Goal: Task Accomplishment & Management: Complete application form

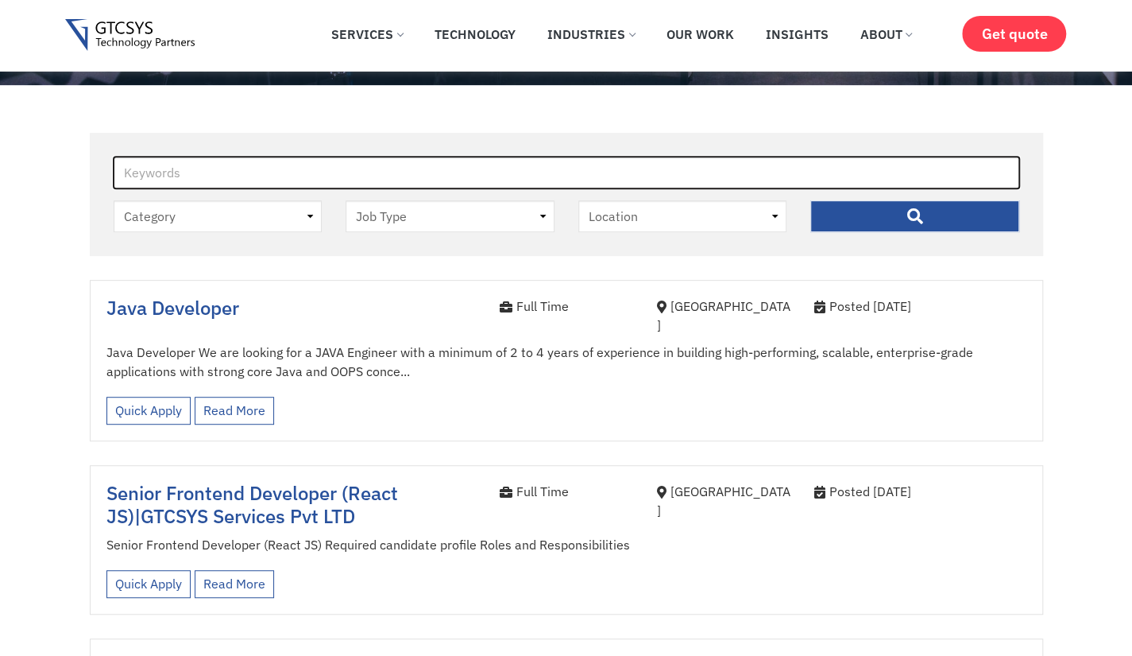
click at [182, 175] on input "Keywords" at bounding box center [567, 173] width 906 height 32
type input "nod"
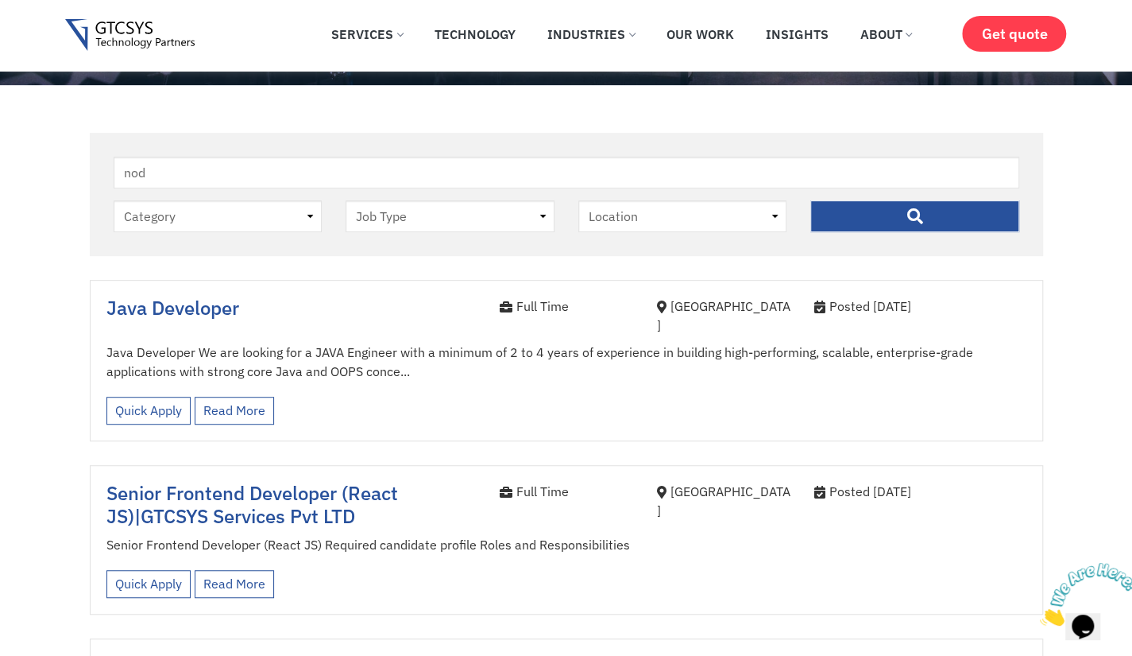
click at [888, 216] on input "" at bounding box center [915, 216] width 209 height 32
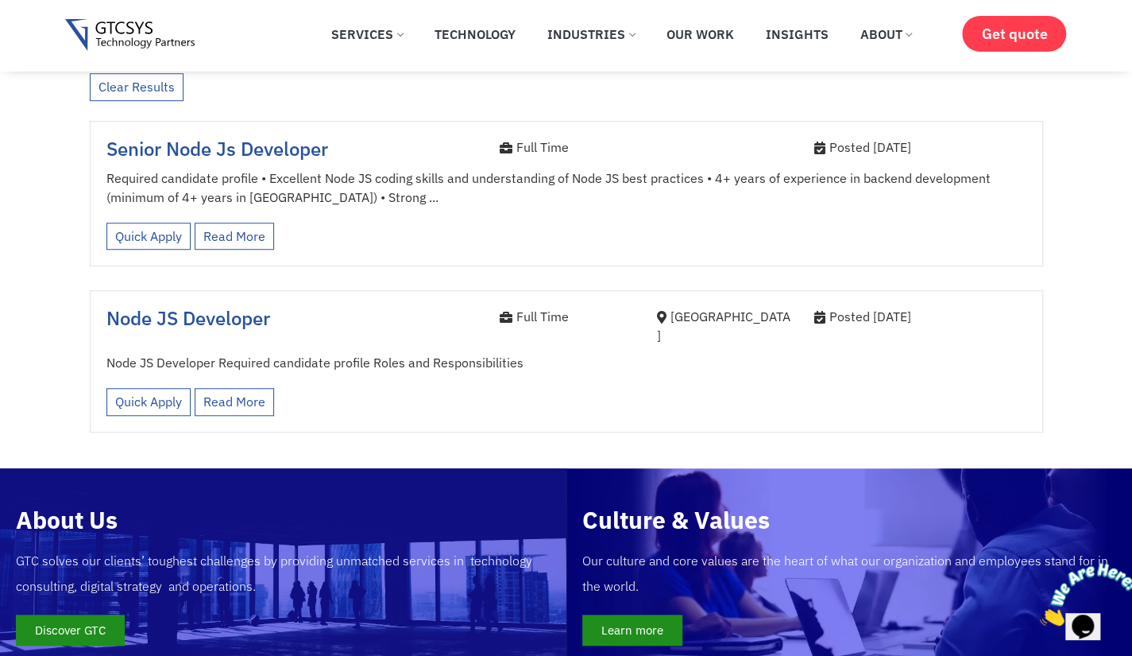
scroll to position [593, 0]
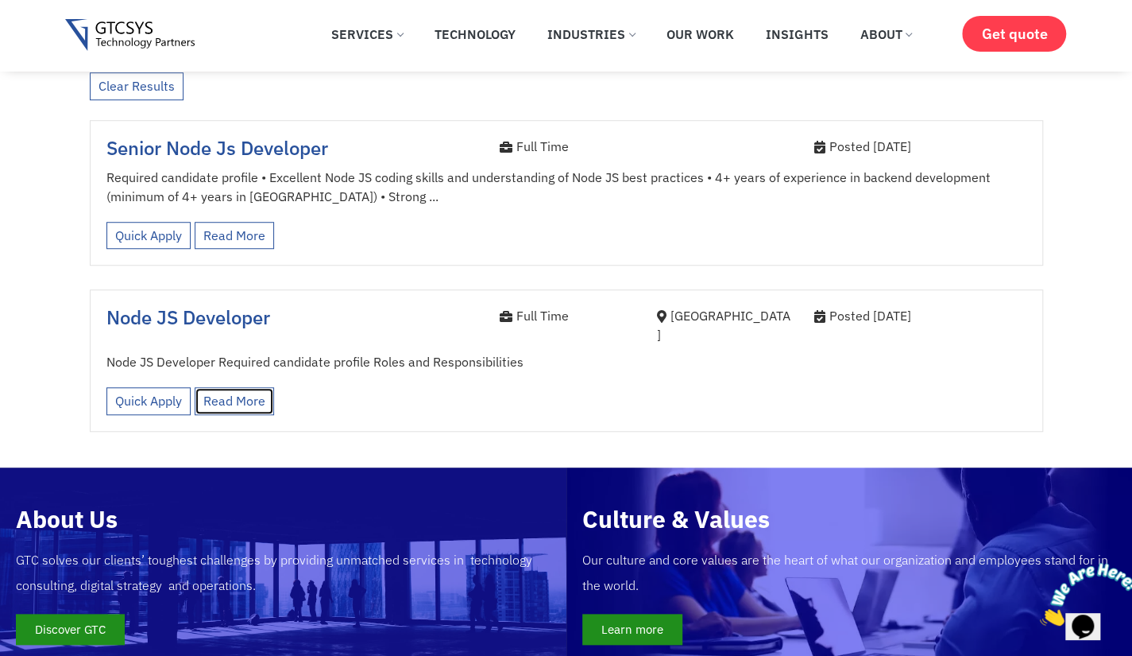
click at [241, 390] on link "Read More" at bounding box center [234, 401] width 79 height 28
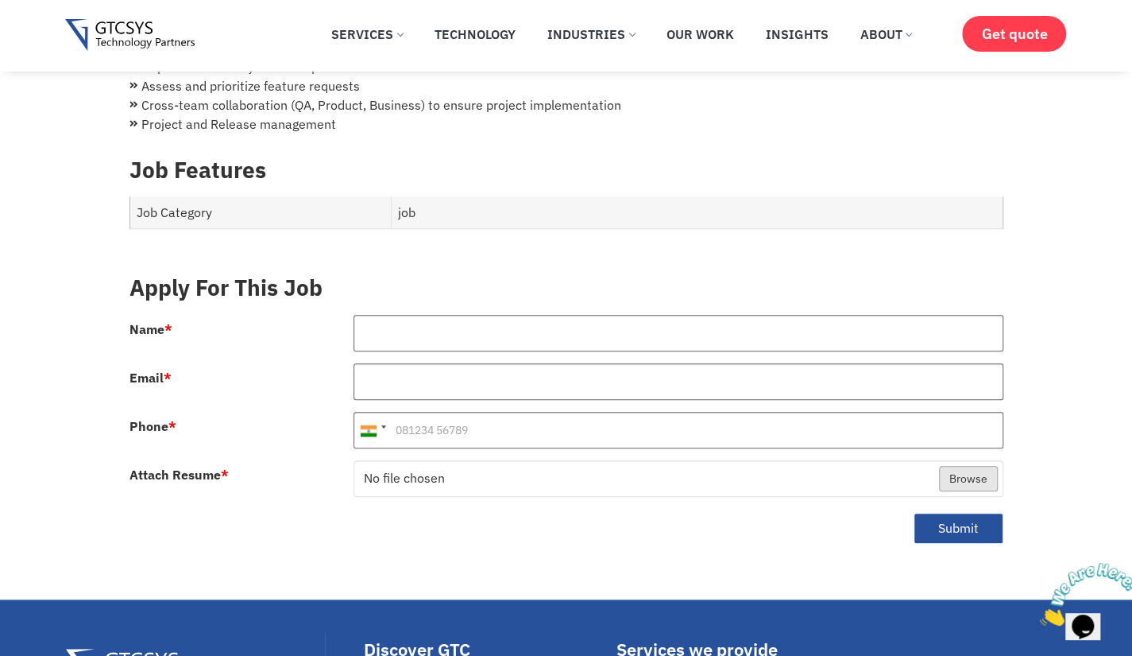
scroll to position [618, 0]
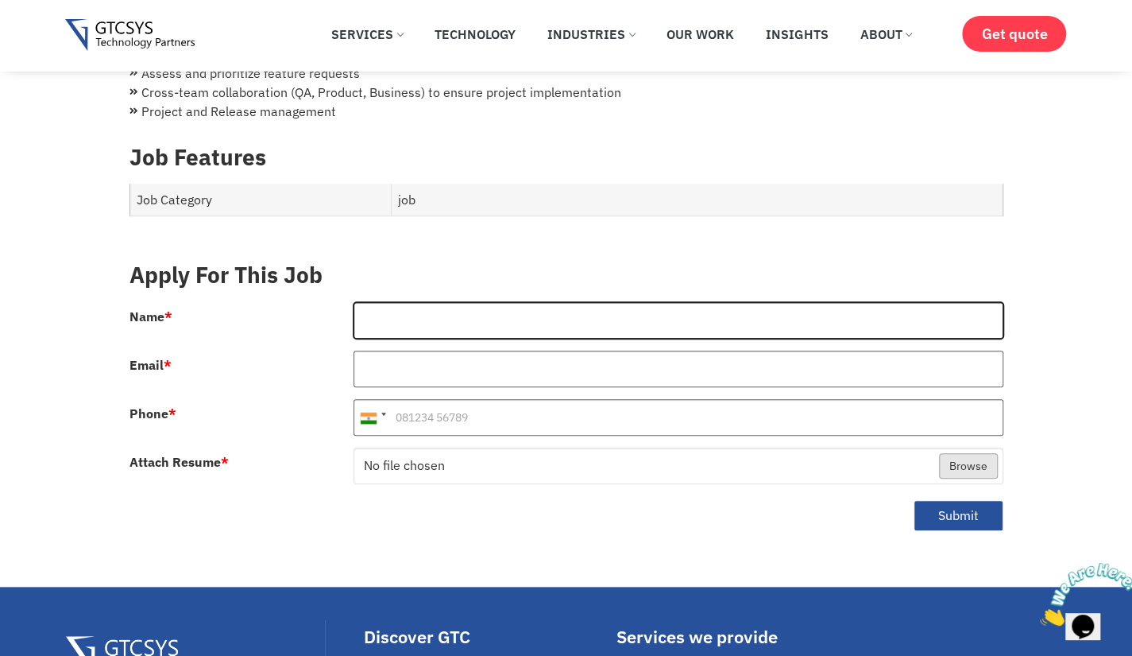
click at [452, 318] on input "Name *" at bounding box center [679, 320] width 650 height 37
type input "[PERSON_NAME]"
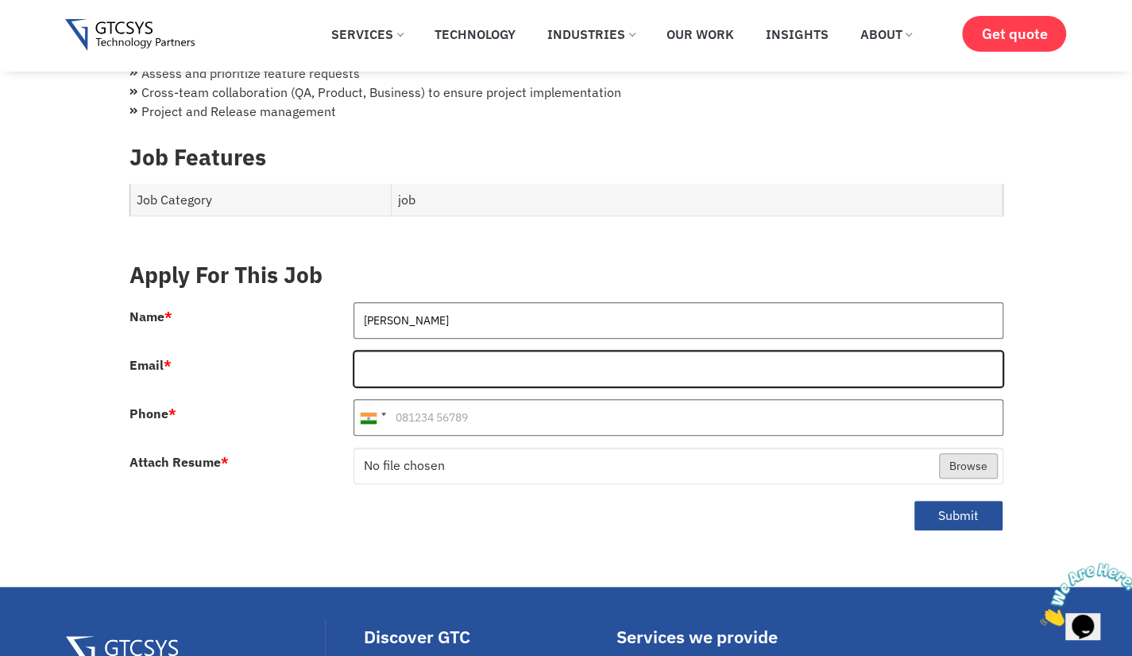
click at [421, 350] on input "Email *" at bounding box center [679, 368] width 650 height 37
type input "[DOMAIN_NAME][EMAIL_ADDRESS][DOMAIN_NAME]"
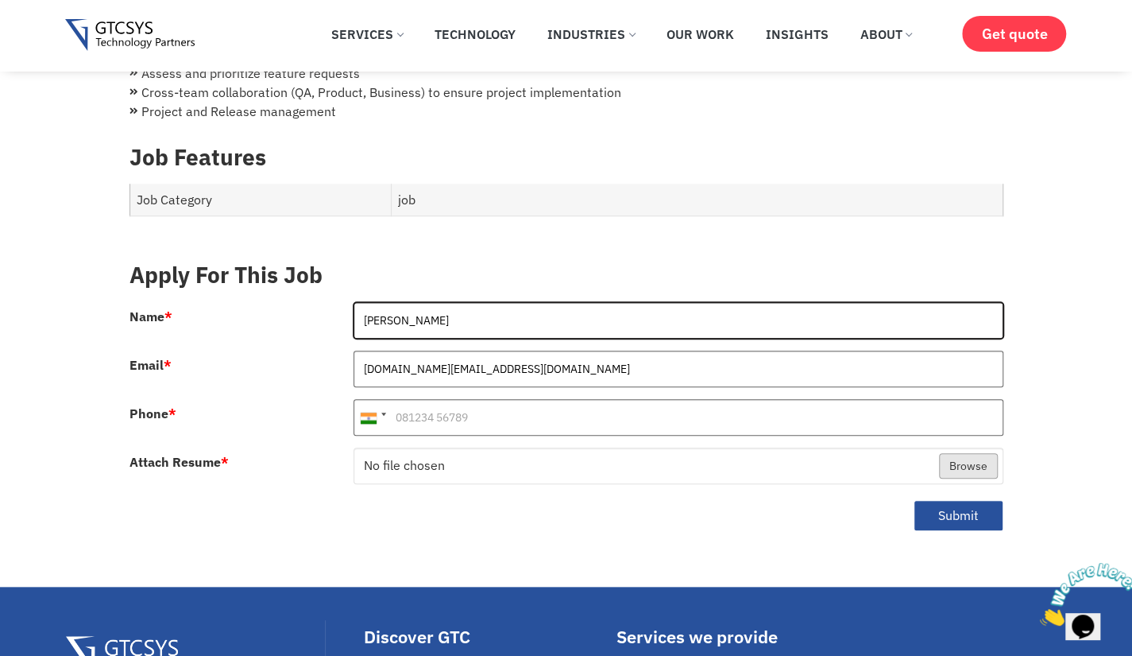
click at [381, 308] on input "[PERSON_NAME]" at bounding box center [679, 320] width 650 height 37
type input "[PERSON_NAME]"
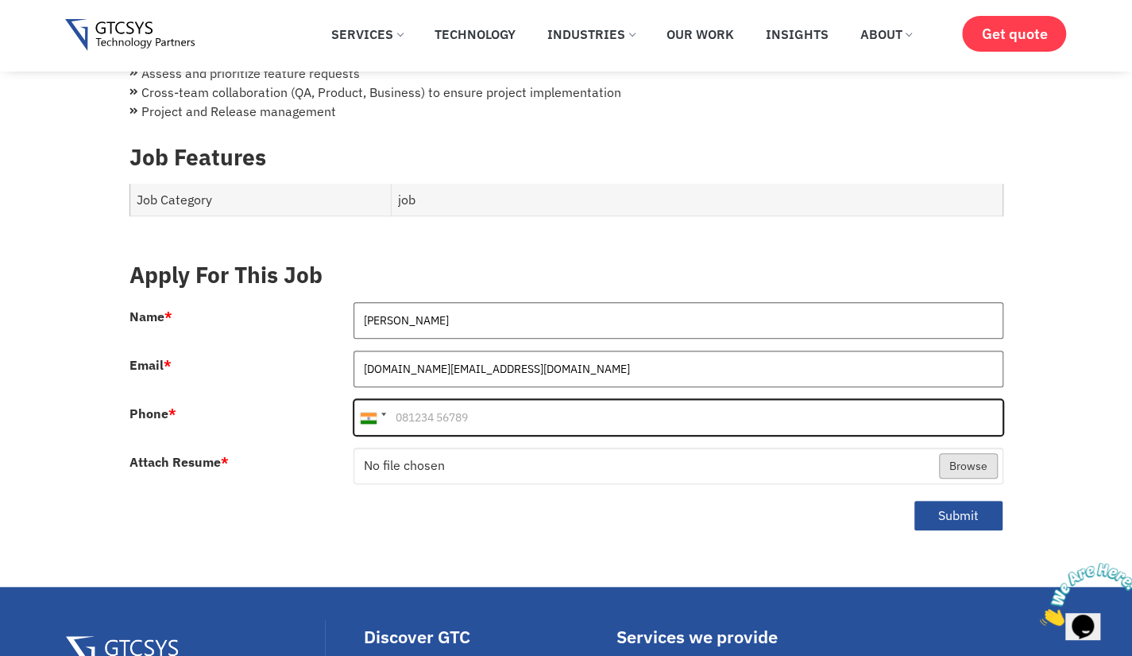
click at [430, 408] on input "Phone *" at bounding box center [679, 417] width 650 height 37
type input "7041293145"
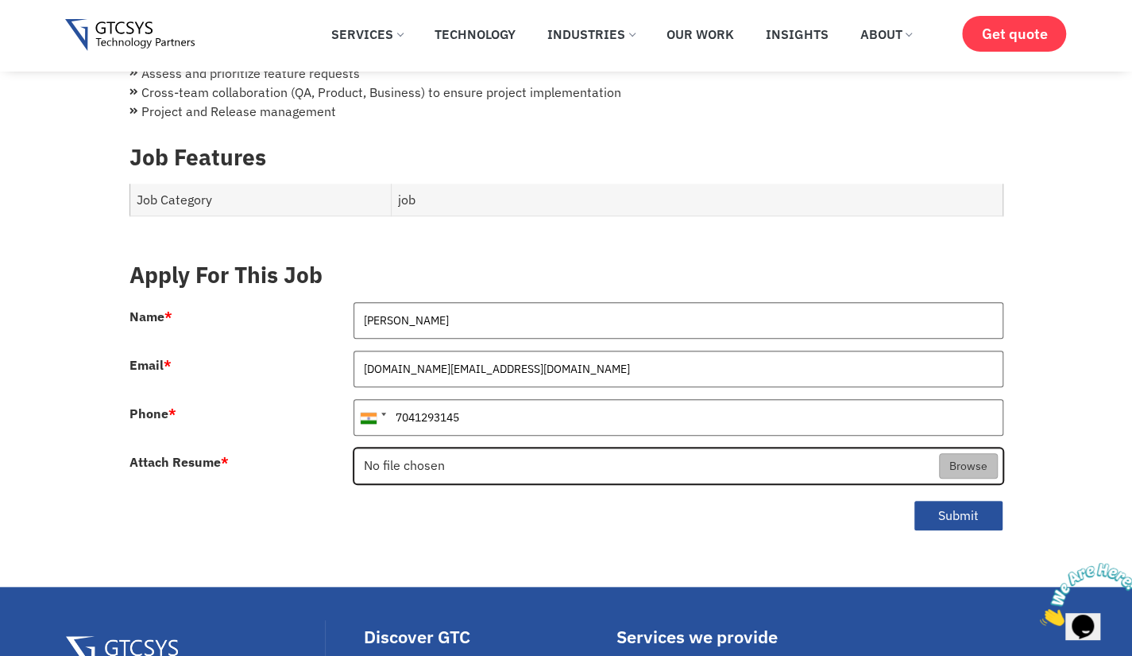
click at [448, 451] on input "Attach Resume *" at bounding box center [678, 466] width 648 height 37
type input "C:\fakepath\shivang_mokariya (2).pdf"
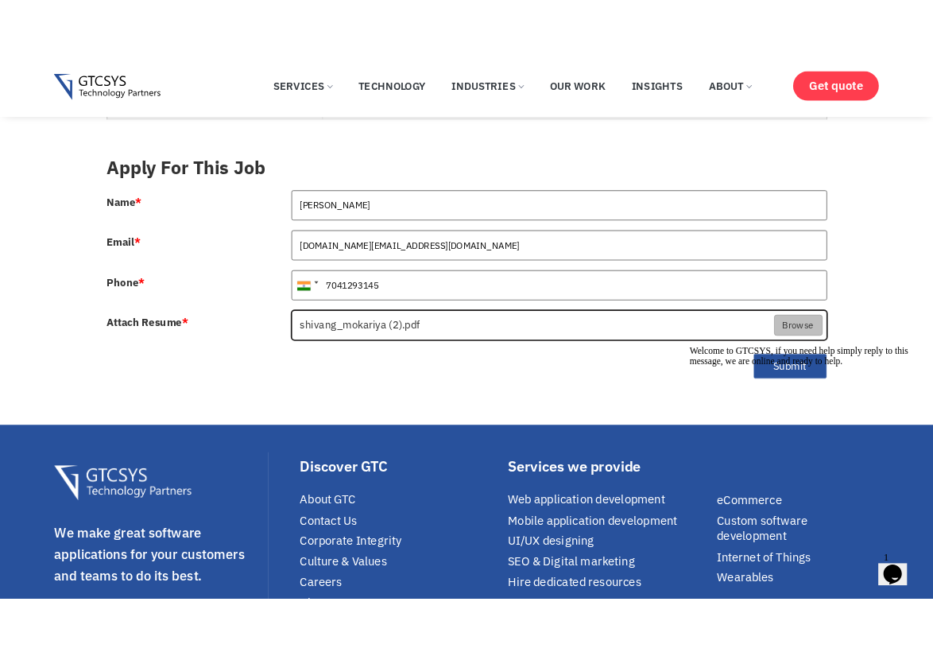
scroll to position [747, 0]
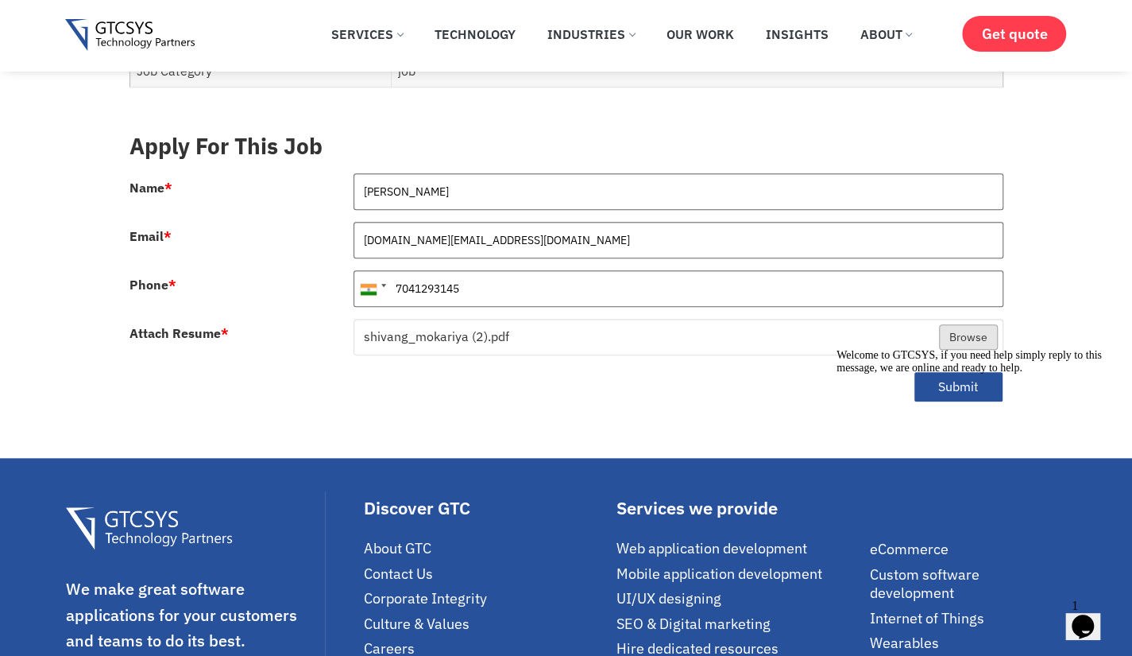
click at [971, 358] on div "Welcome to GTCSYS, if you need help simply reply to this message, we are online…" at bounding box center [980, 361] width 286 height 25
click at [865, 367] on div "Welcome to GTCSYS, if you need help simply reply to this message, we are online…" at bounding box center [980, 361] width 286 height 25
click at [943, 362] on div "Welcome to GTCSYS, if you need help simply reply to this message, we are online…" at bounding box center [980, 361] width 286 height 25
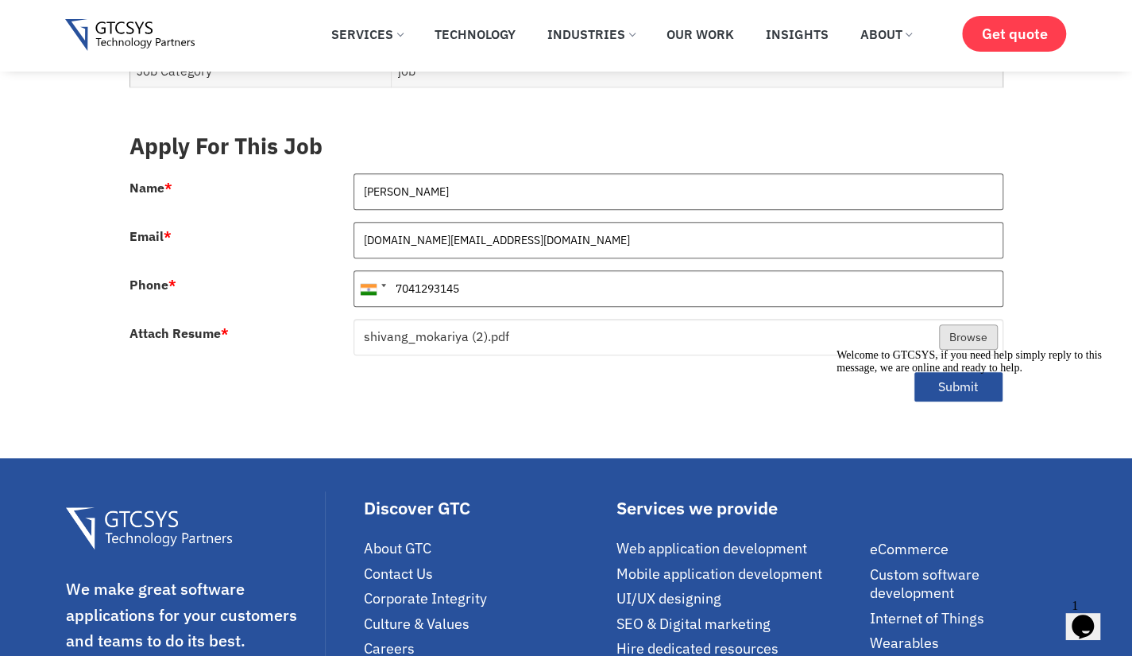
click at [943, 362] on div "Welcome to GTCSYS, if you need help simply reply to this message, we are online…" at bounding box center [980, 361] width 286 height 25
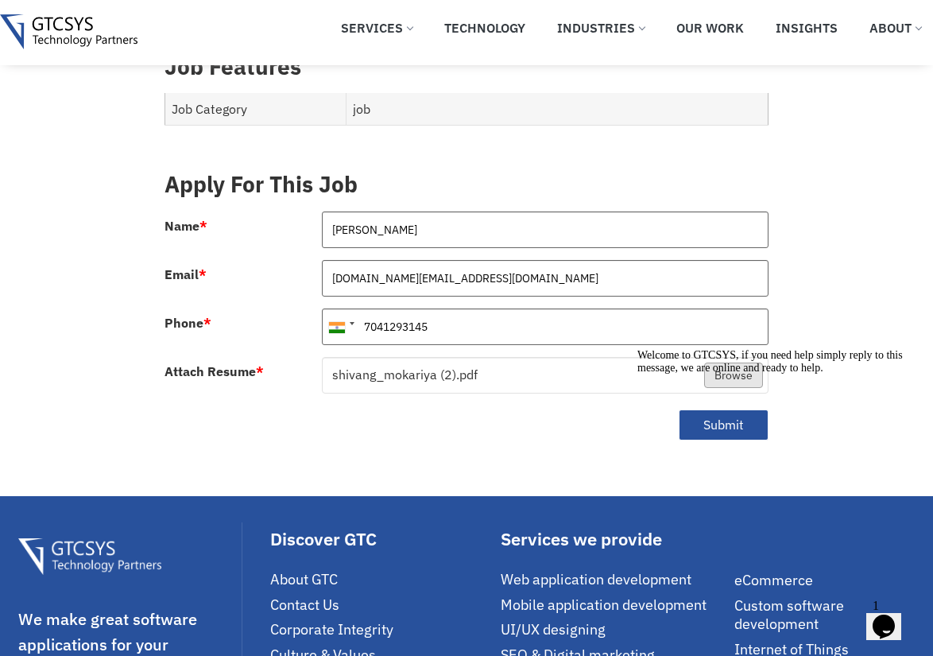
click at [706, 374] on div "Welcome to GTCSYS, if you need help simply reply to this message, we are online…" at bounding box center [780, 361] width 286 height 25
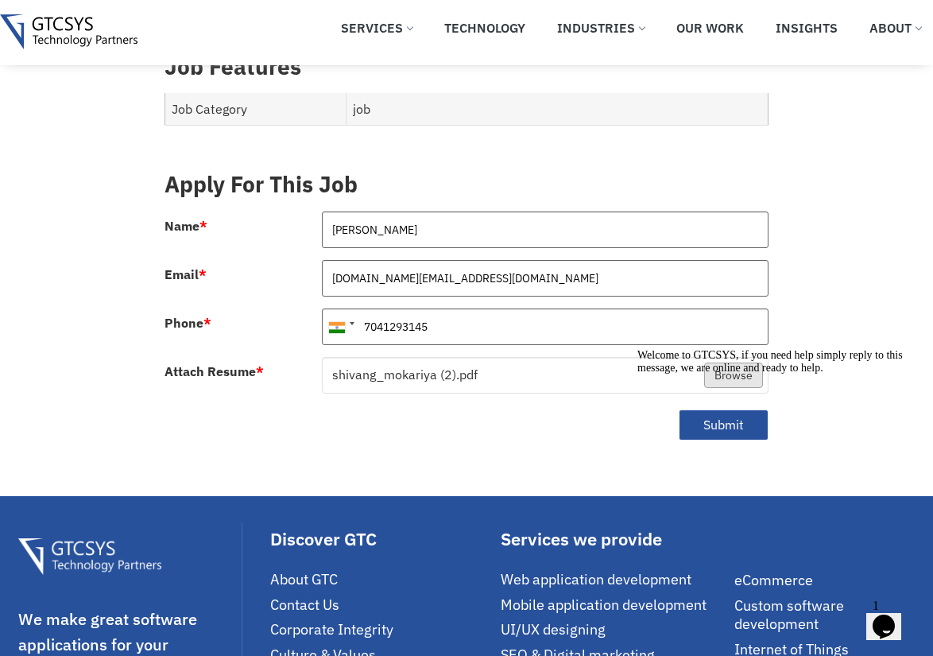
click at [706, 374] on div "Welcome to GTCSYS, if you need help simply reply to this message, we are online…" at bounding box center [780, 361] width 286 height 25
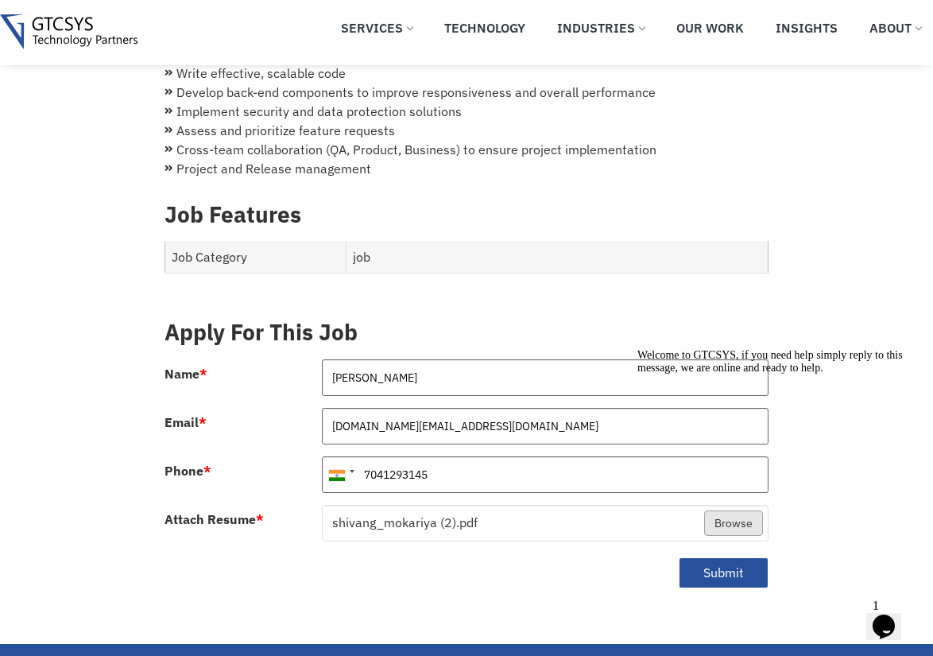
scroll to position [598, 0]
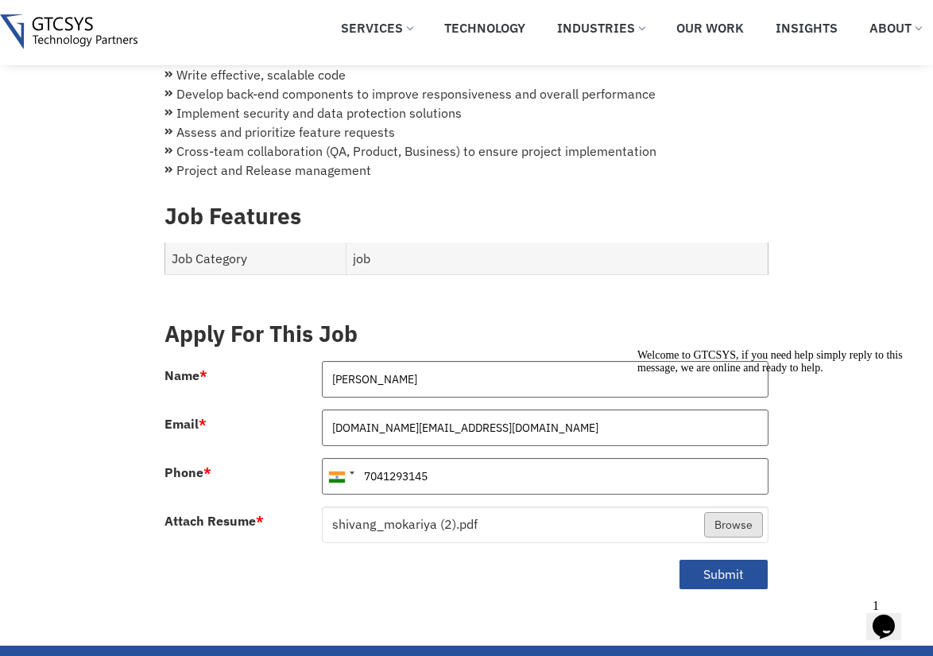
click at [648, 374] on div "Welcome to GTCSYS, if you need help simply reply to this message, we are online…" at bounding box center [780, 361] width 286 height 25
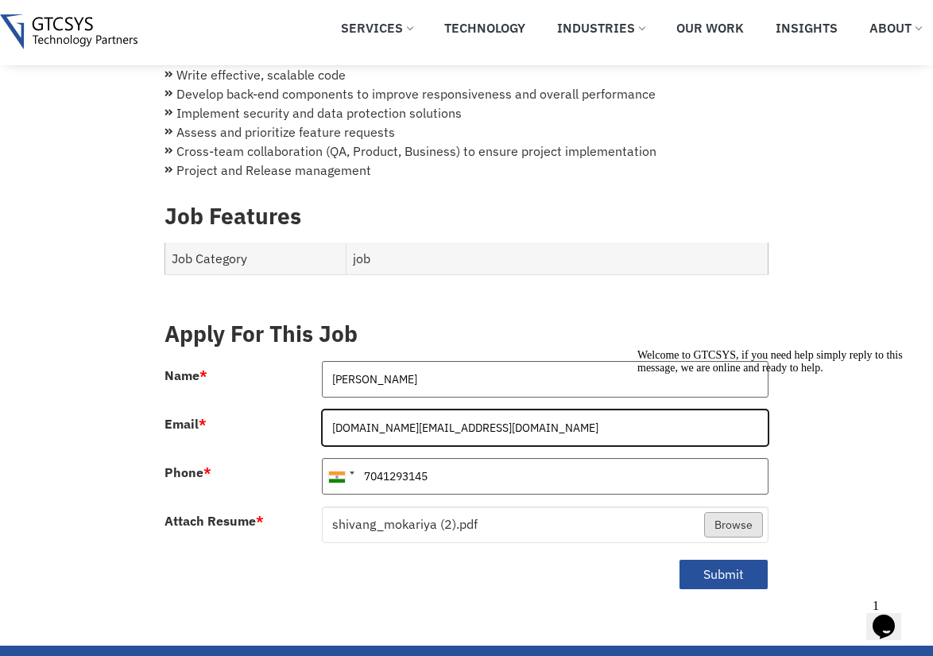
click at [579, 429] on input "[DOMAIN_NAME][EMAIL_ADDRESS][DOMAIN_NAME]" at bounding box center [545, 427] width 447 height 37
type input "[DOMAIN_NAME][EMAIL_ADDRESS][DOMAIN_NAME]"
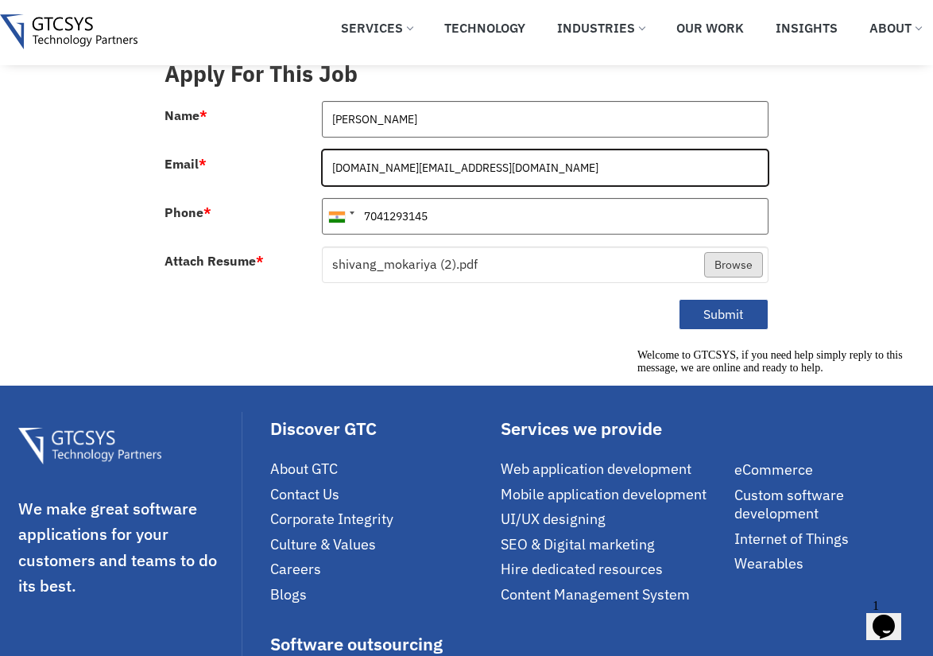
scroll to position [858, 0]
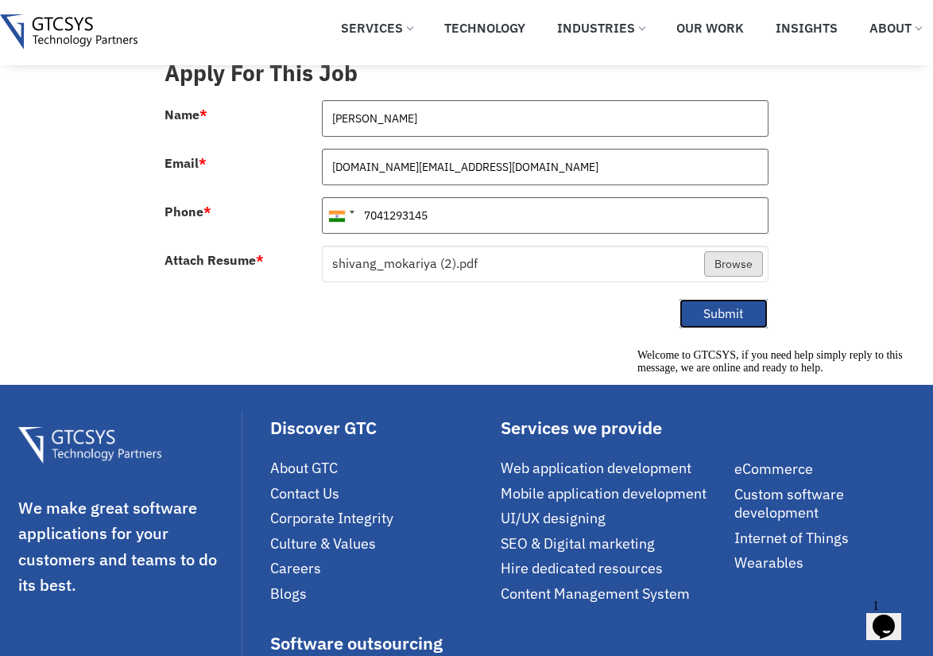
click at [695, 316] on button "Submit" at bounding box center [724, 313] width 90 height 31
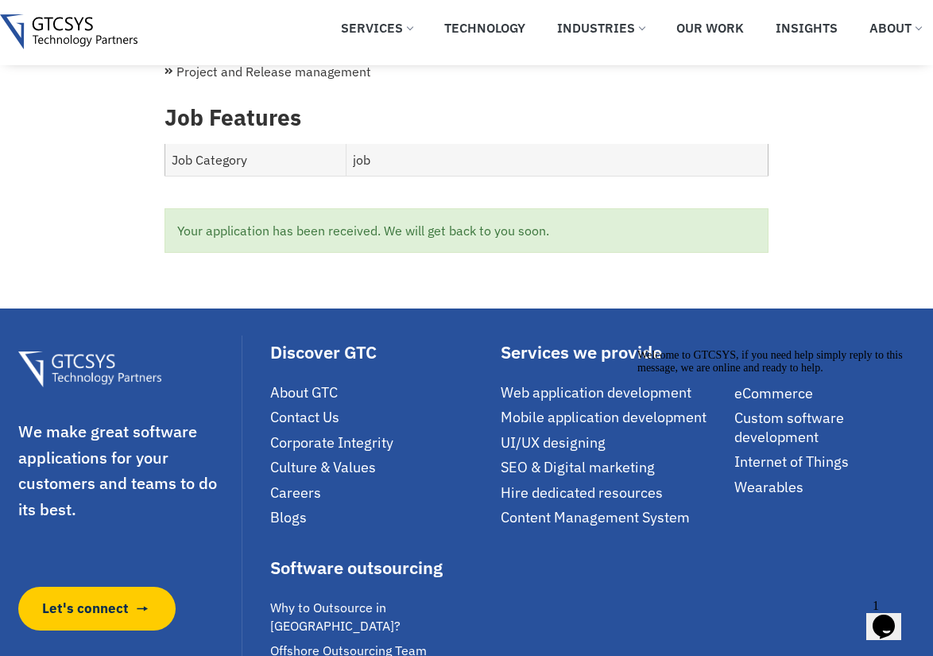
scroll to position [695, 0]
